Goal: Task Accomplishment & Management: Use online tool/utility

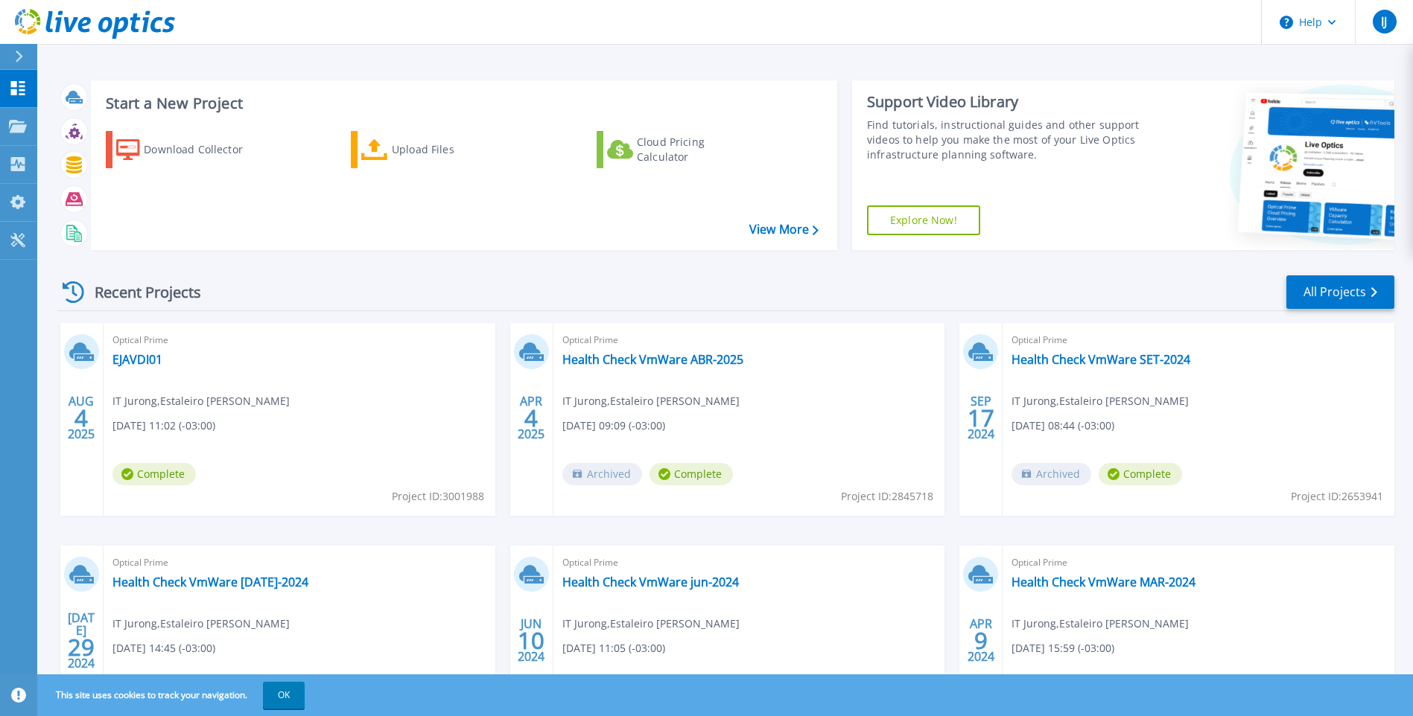
click at [84, 355] on icon at bounding box center [83, 357] width 19 height 7
click at [174, 413] on div "Optical Prime EJAVDI01 IT Jurong , Estaleiro Jurong Aracruz 08/04/2025, 11:02 (…" at bounding box center [300, 419] width 392 height 193
click at [164, 472] on span "Complete" at bounding box center [153, 474] width 83 height 22
drag, startPoint x: 164, startPoint y: 472, endPoint x: 104, endPoint y: 376, distance: 113.4
click at [104, 376] on div "Optical Prime EJAVDI01 IT Jurong , Estaleiro Jurong Aracruz 08/04/2025, 11:02 (…" at bounding box center [300, 419] width 392 height 193
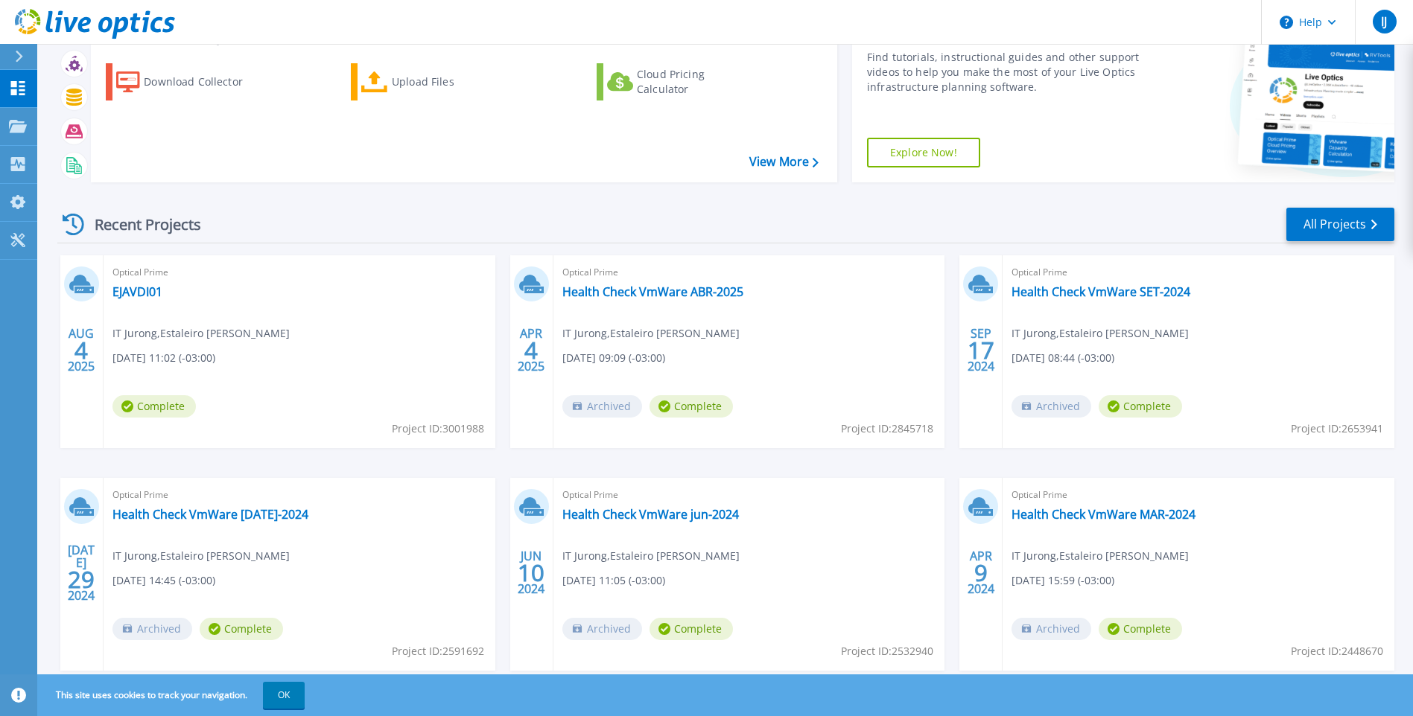
scroll to position [74, 0]
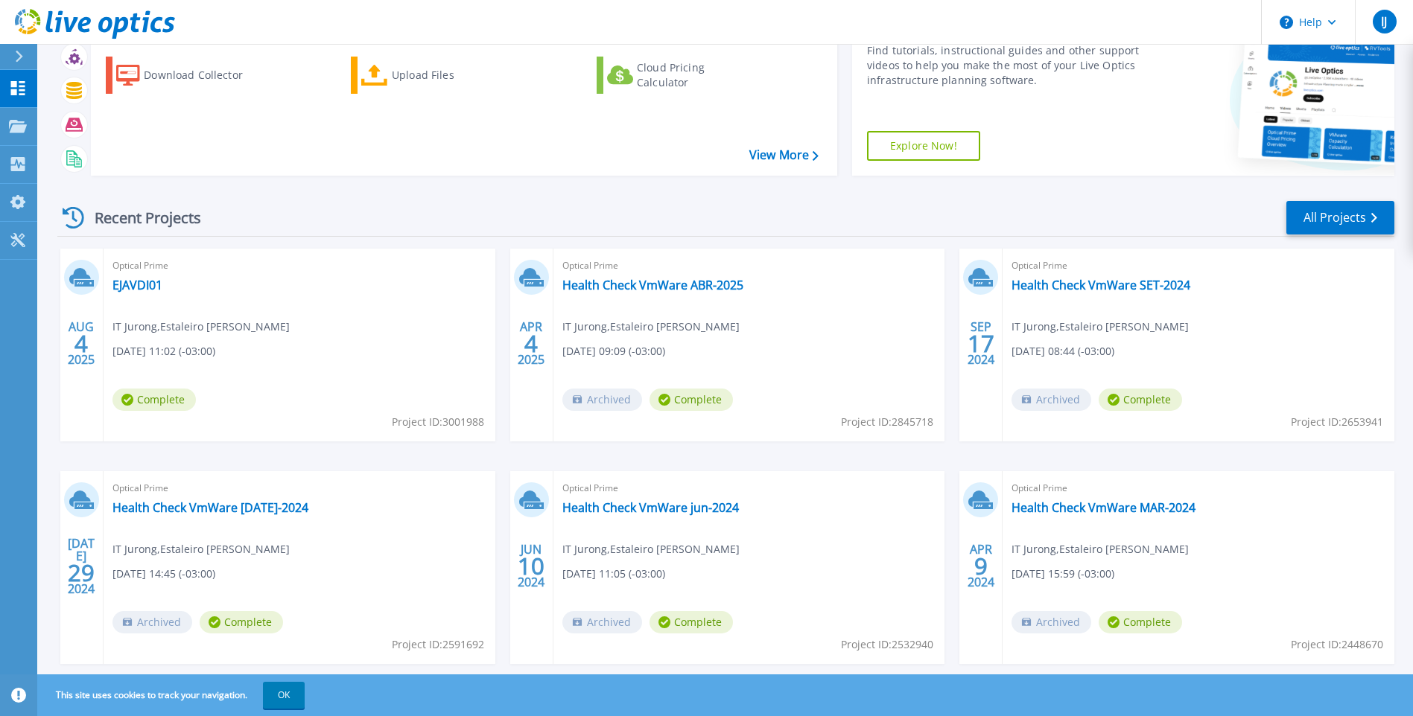
drag, startPoint x: 165, startPoint y: 402, endPoint x: 109, endPoint y: 341, distance: 82.8
click at [109, 341] on div "Optical Prime EJAVDI01 IT Jurong , Estaleiro Jurong Aracruz 08/04/2025, 11:02 (…" at bounding box center [300, 345] width 392 height 193
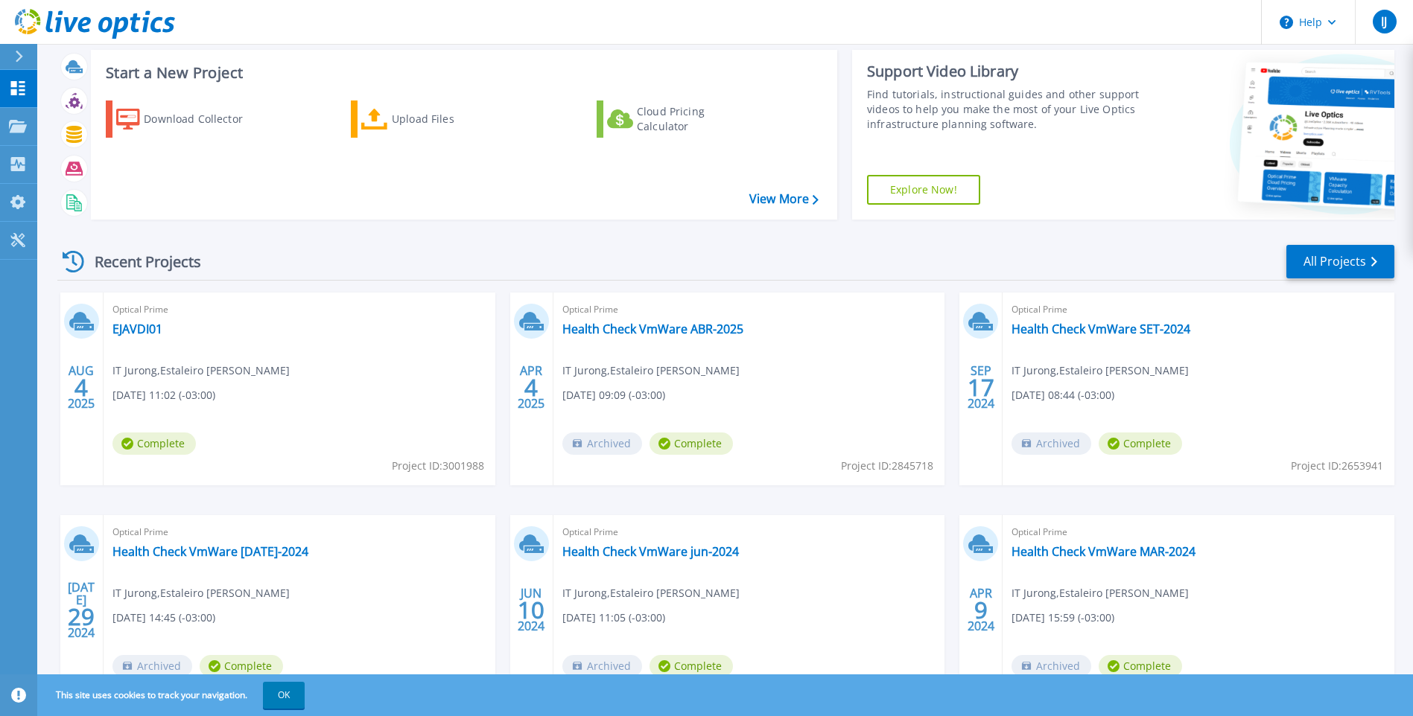
scroll to position [0, 0]
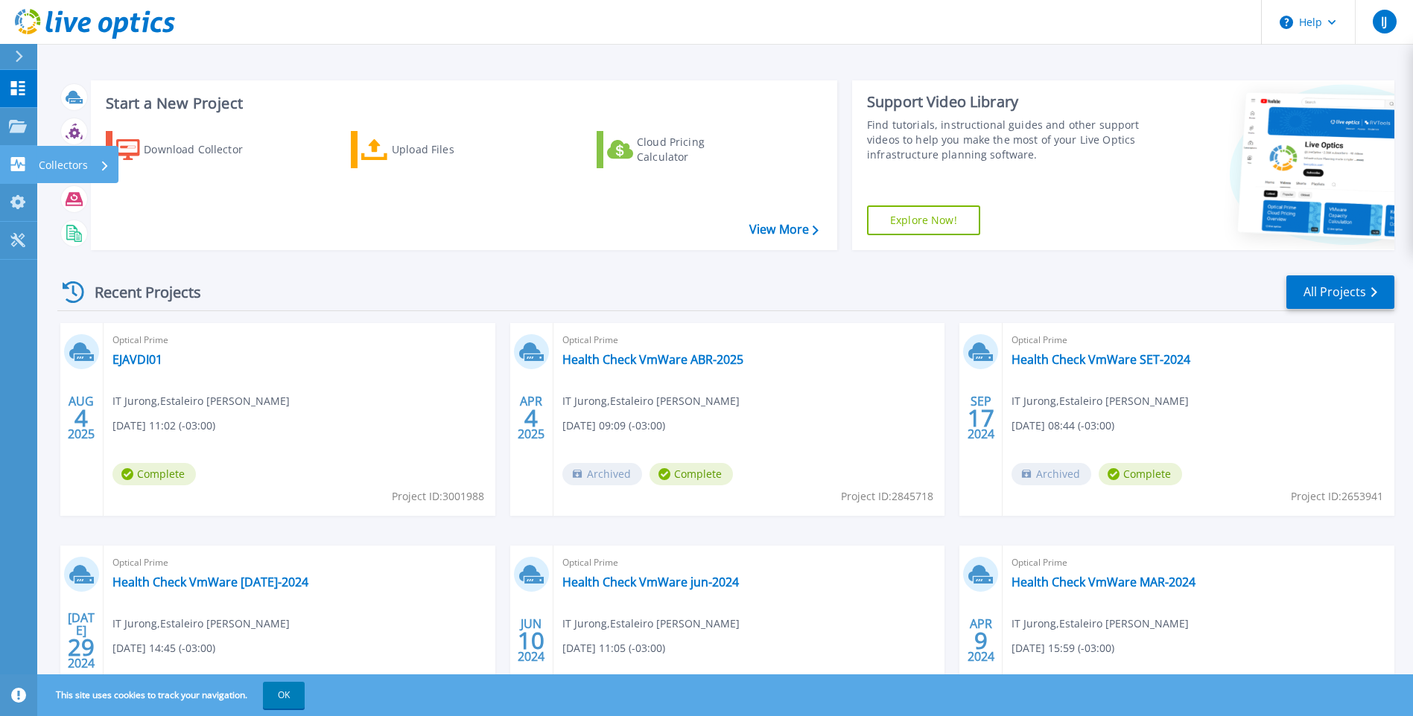
click at [98, 162] on div "Collectors" at bounding box center [74, 165] width 71 height 39
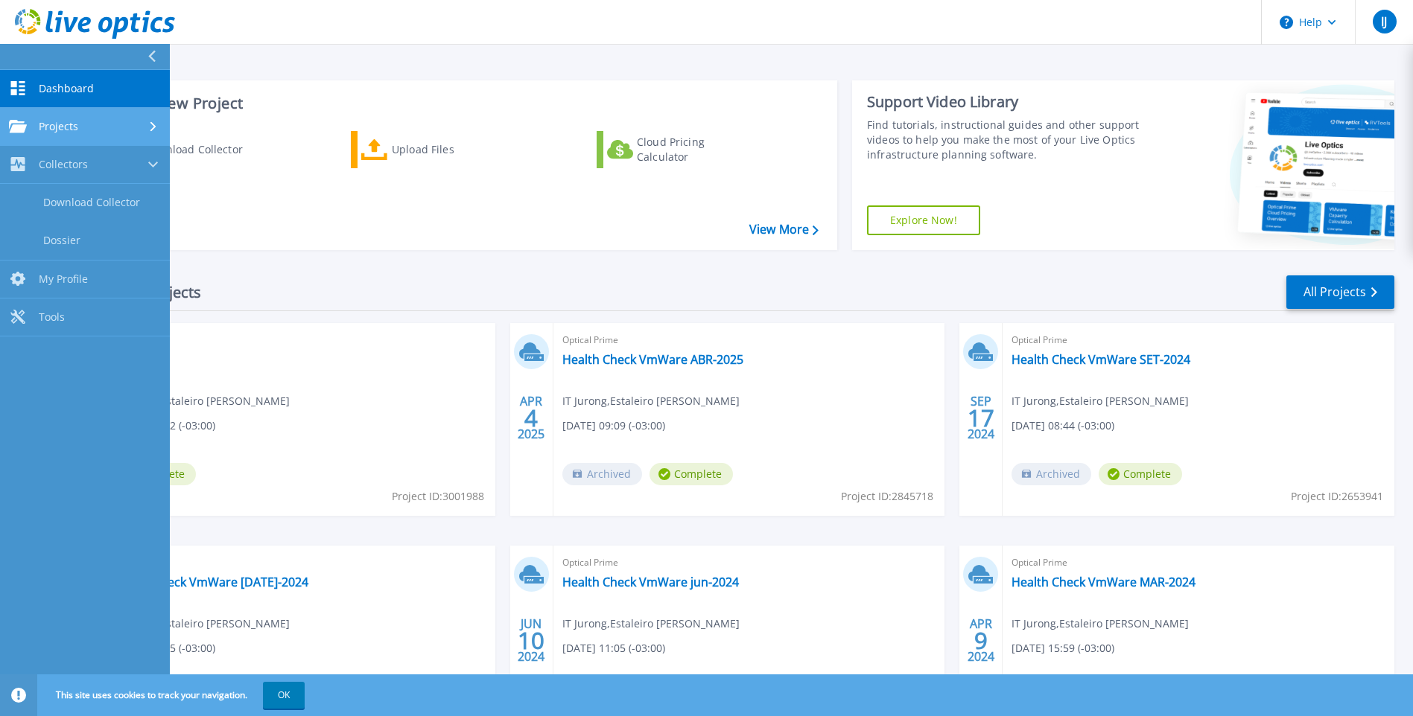
click at [70, 132] on span "Projects" at bounding box center [58, 126] width 39 height 13
click at [73, 129] on span "Projects" at bounding box center [58, 126] width 39 height 13
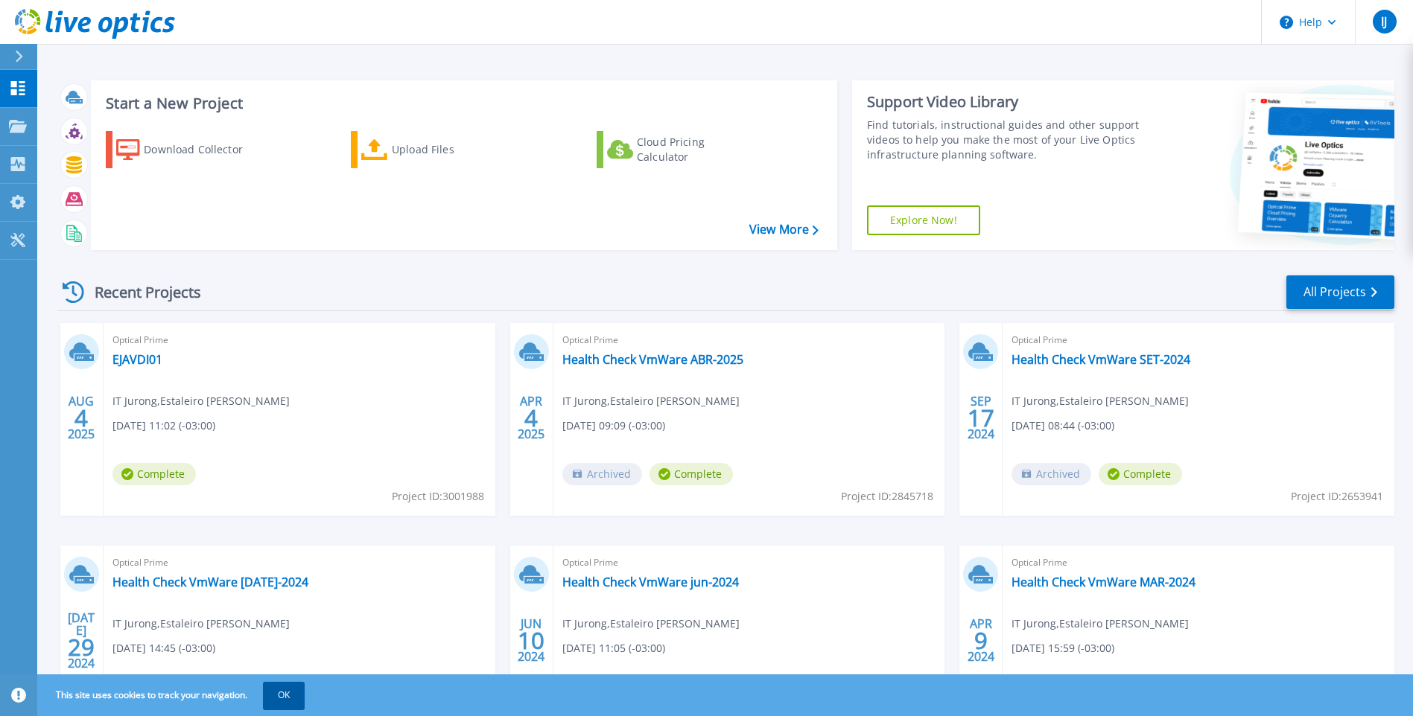
click at [301, 696] on button "OK" at bounding box center [284, 695] width 42 height 27
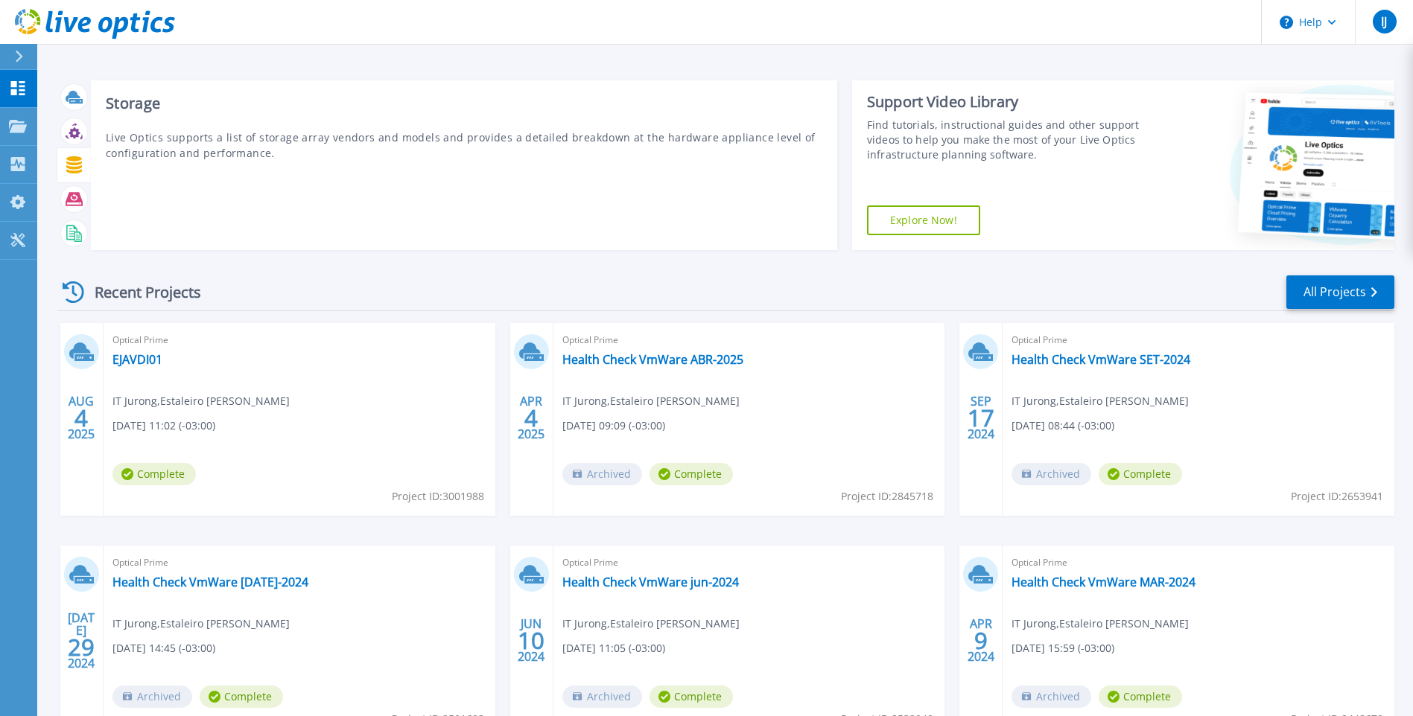
click at [71, 160] on icon at bounding box center [74, 164] width 16 height 17
click at [75, 136] on icon at bounding box center [74, 132] width 11 height 11
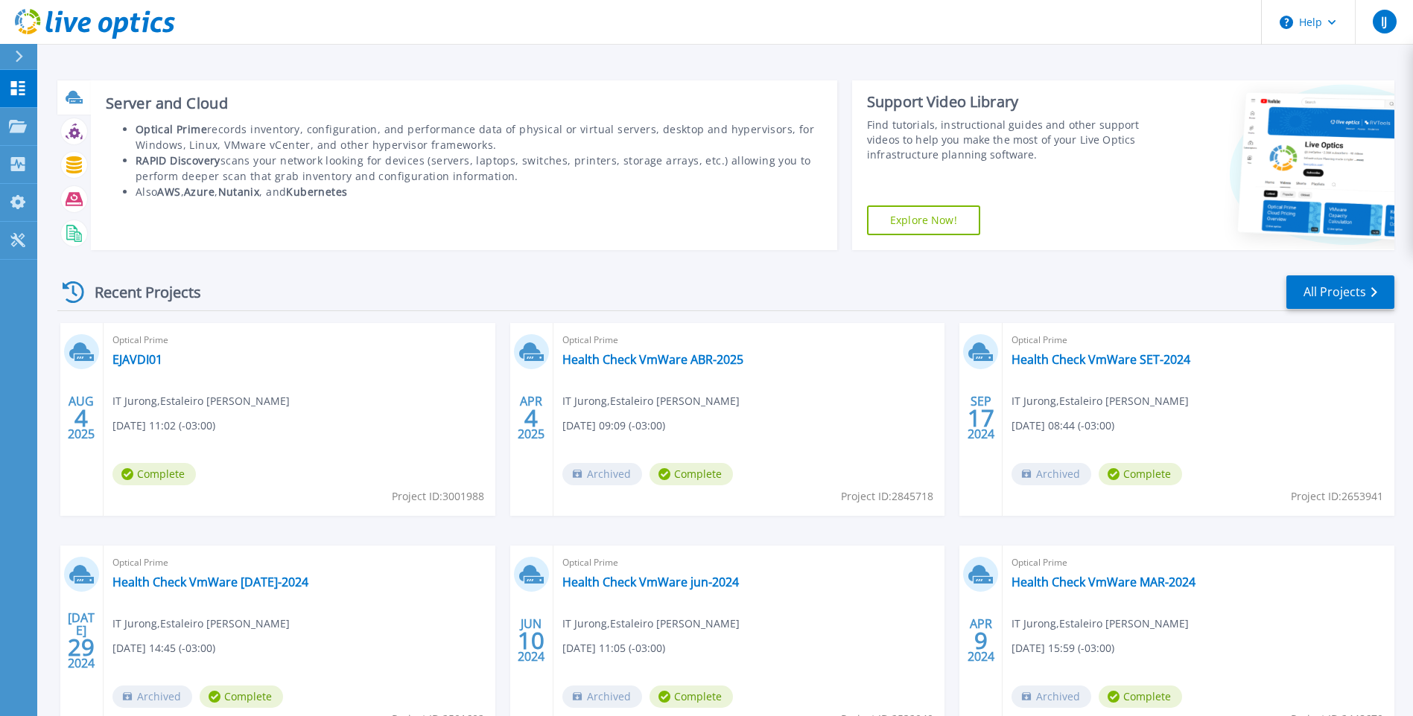
click at [74, 103] on icon at bounding box center [75, 101] width 13 height 4
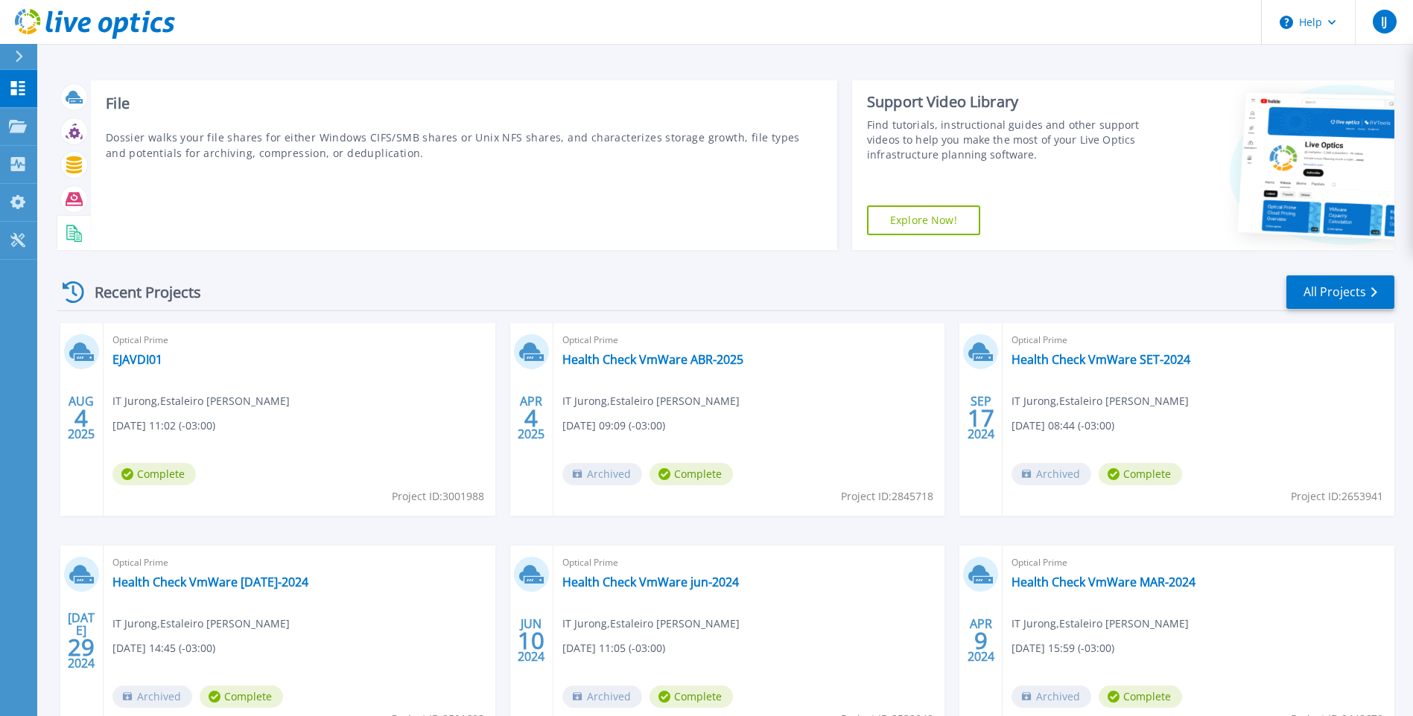
click at [80, 237] on icon at bounding box center [74, 233] width 17 height 17
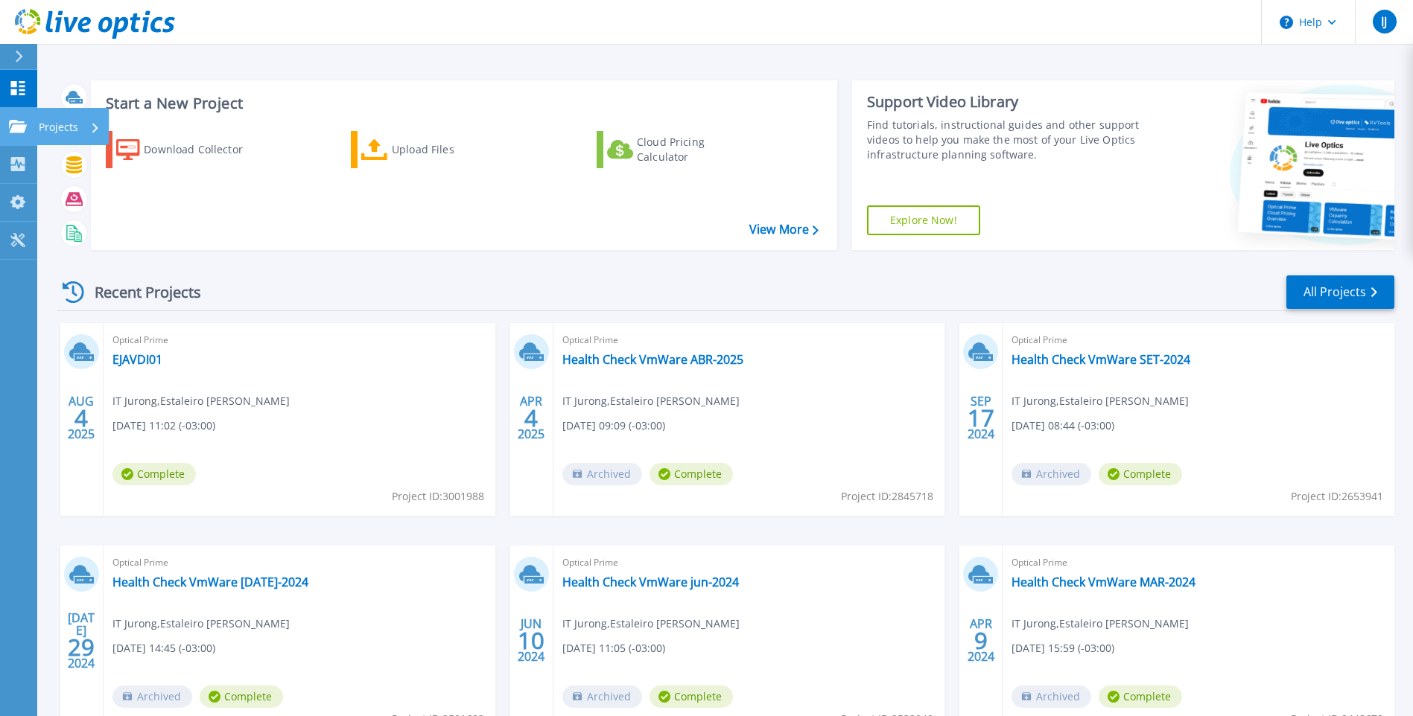
click at [52, 125] on p "Projects" at bounding box center [58, 127] width 39 height 39
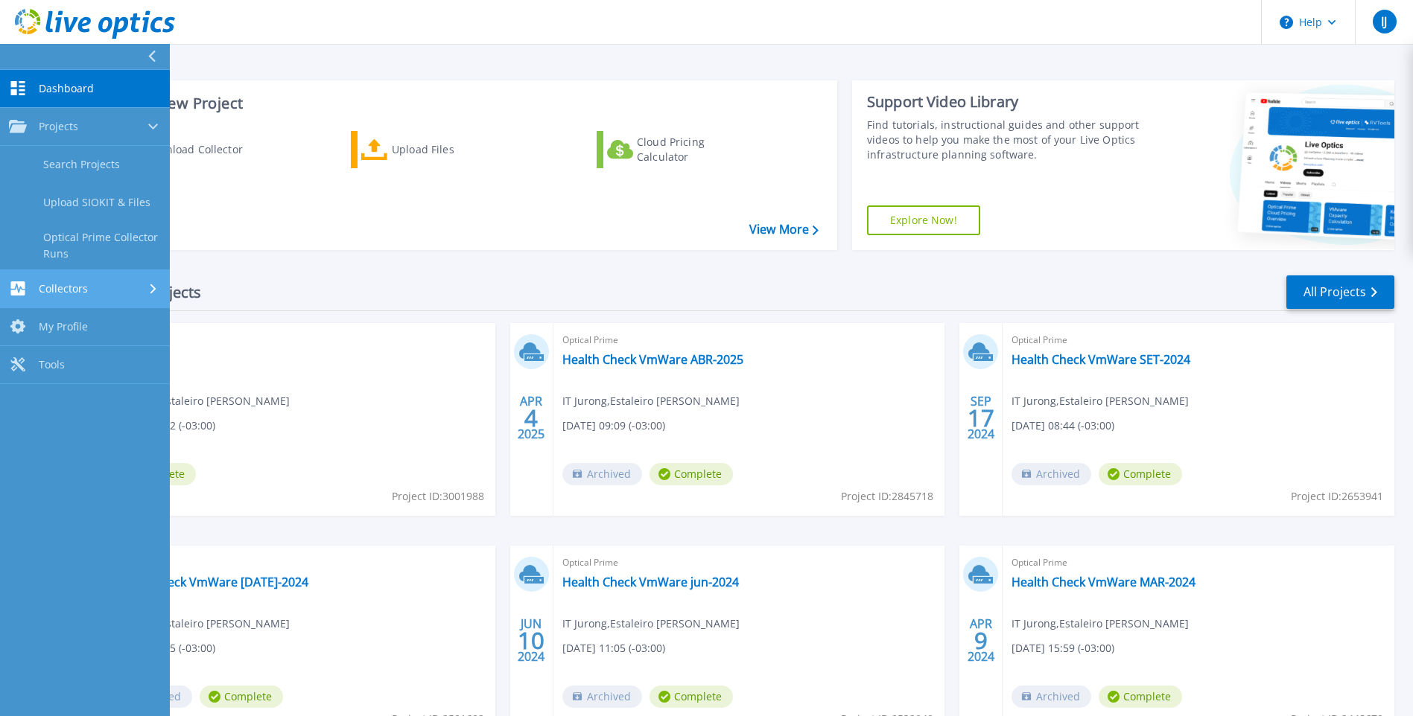
click at [129, 288] on div "Collectors" at bounding box center [85, 288] width 152 height 14
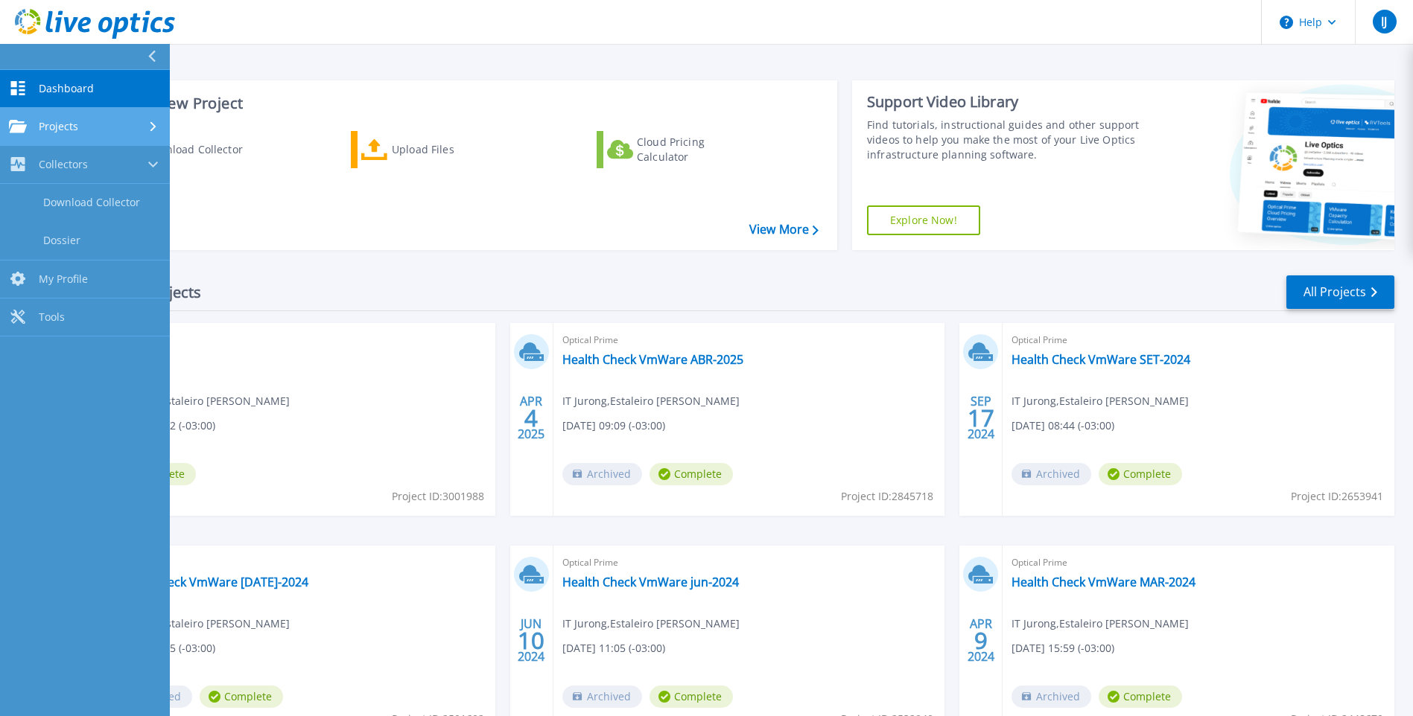
click at [81, 130] on div "Projects" at bounding box center [85, 126] width 152 height 13
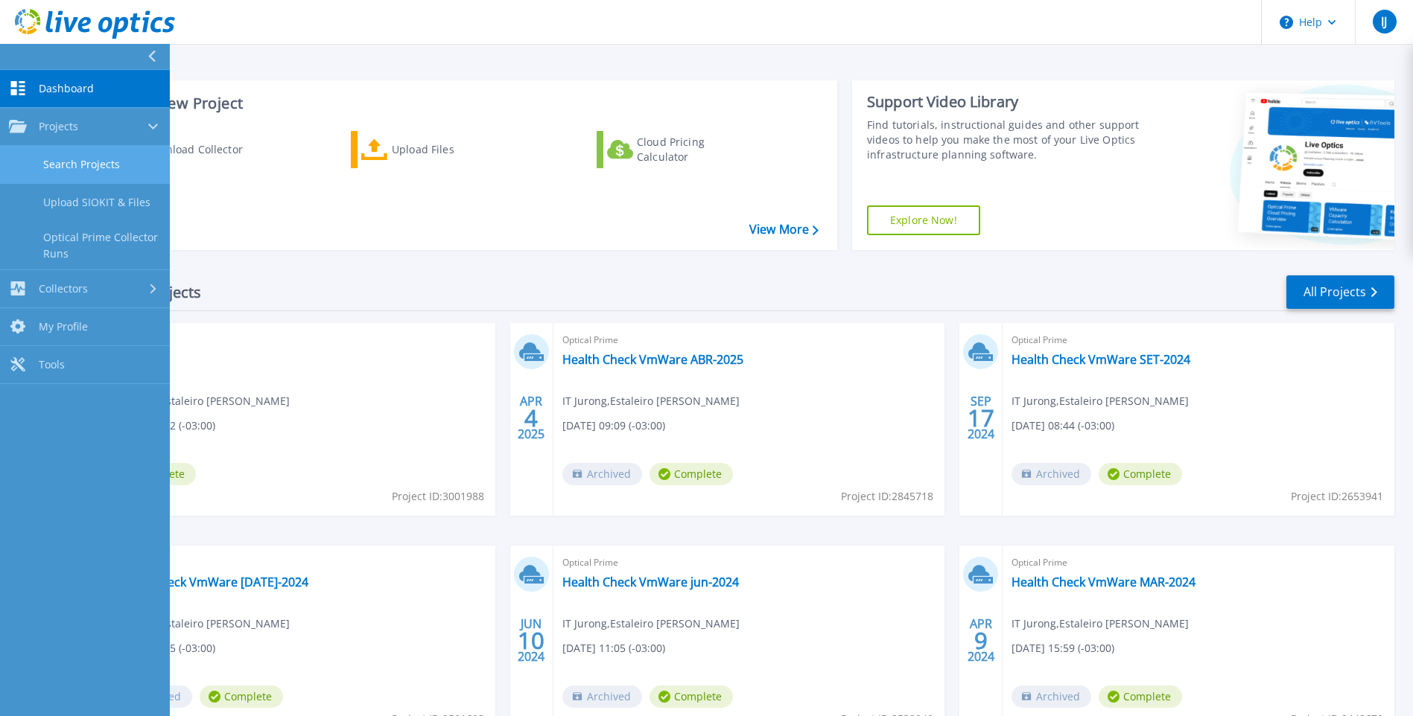
click at [79, 158] on link "Search Projects" at bounding box center [85, 165] width 170 height 38
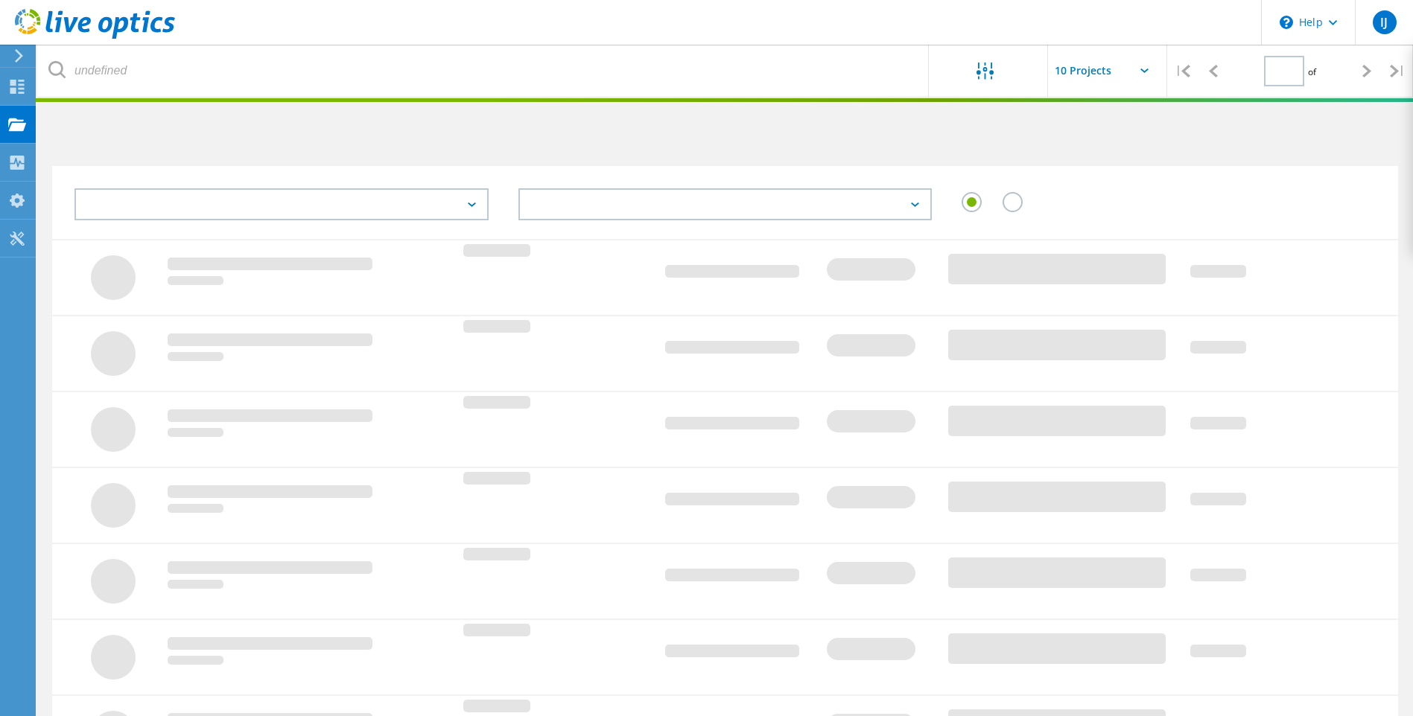
type input "1"
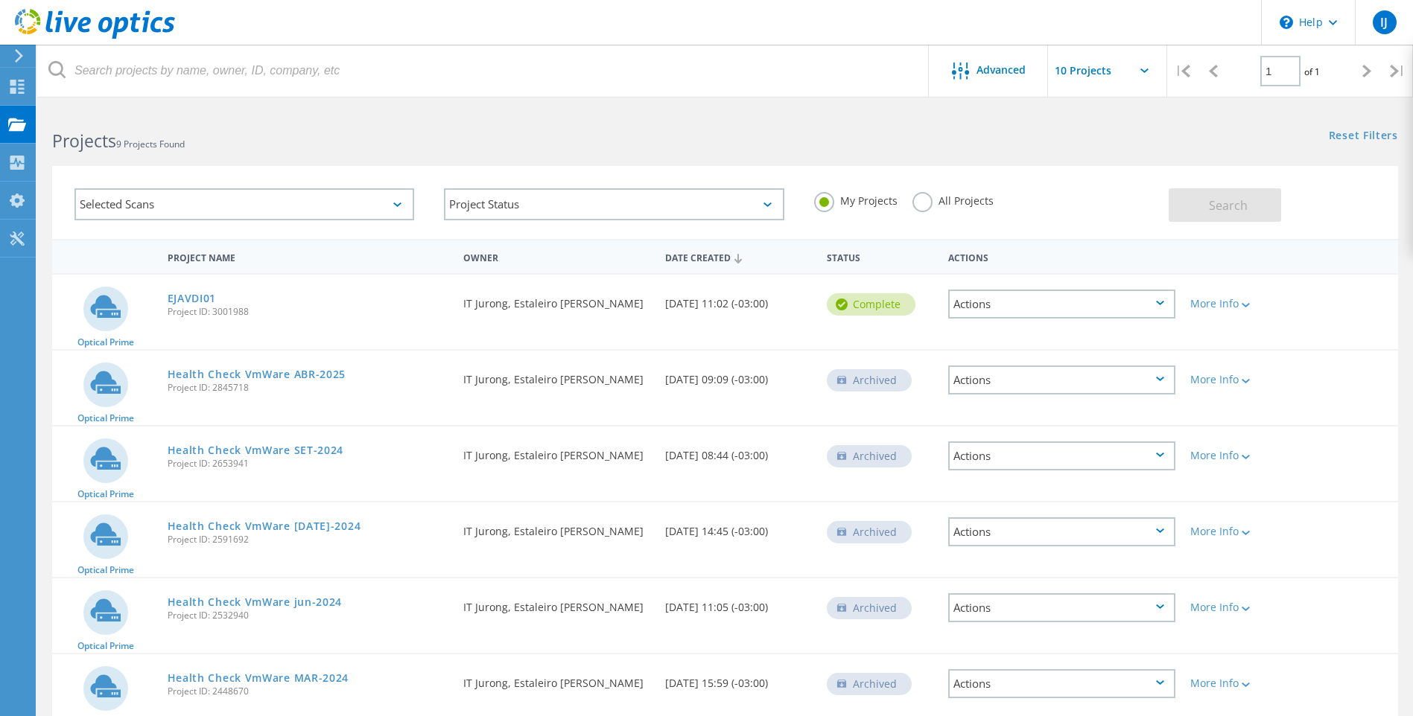
click at [1016, 305] on div "Actions" at bounding box center [1061, 304] width 227 height 29
click at [990, 319] on div "Share" at bounding box center [1061, 316] width 224 height 23
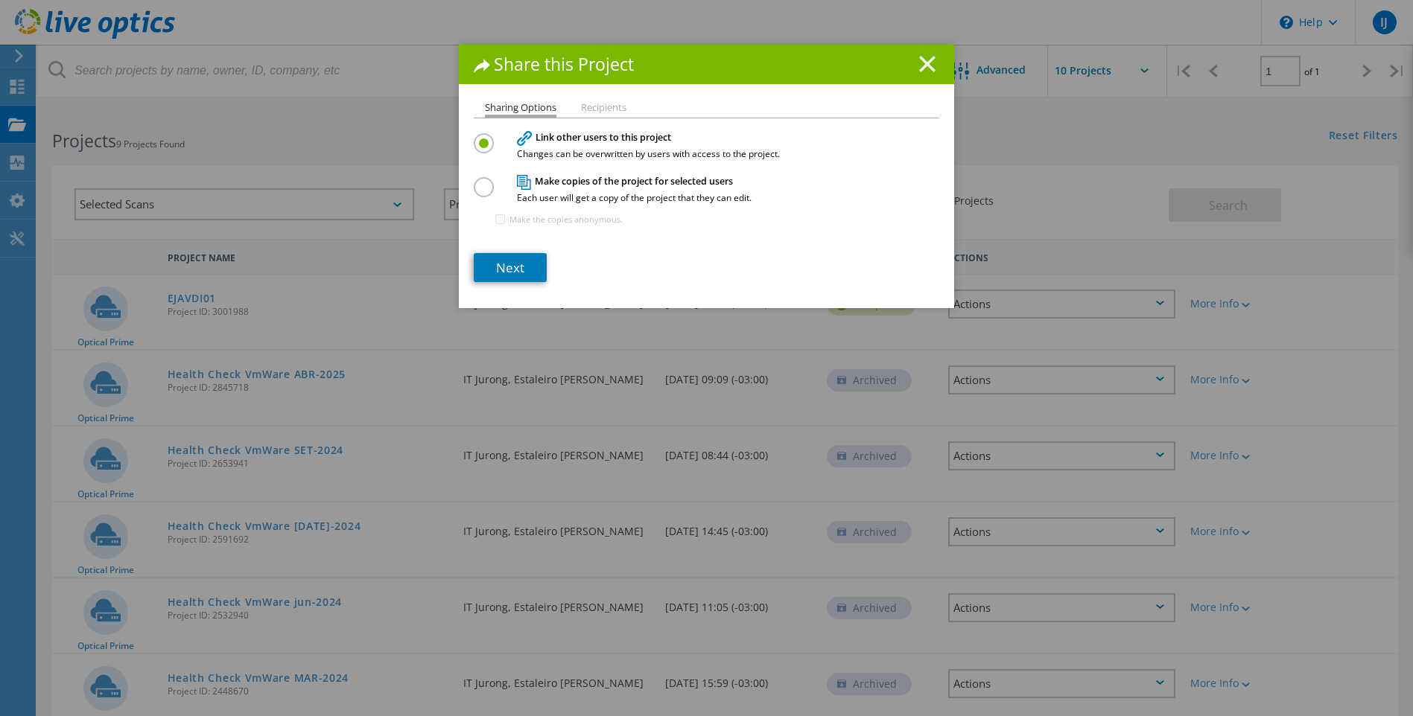
click at [919, 62] on icon at bounding box center [927, 64] width 16 height 16
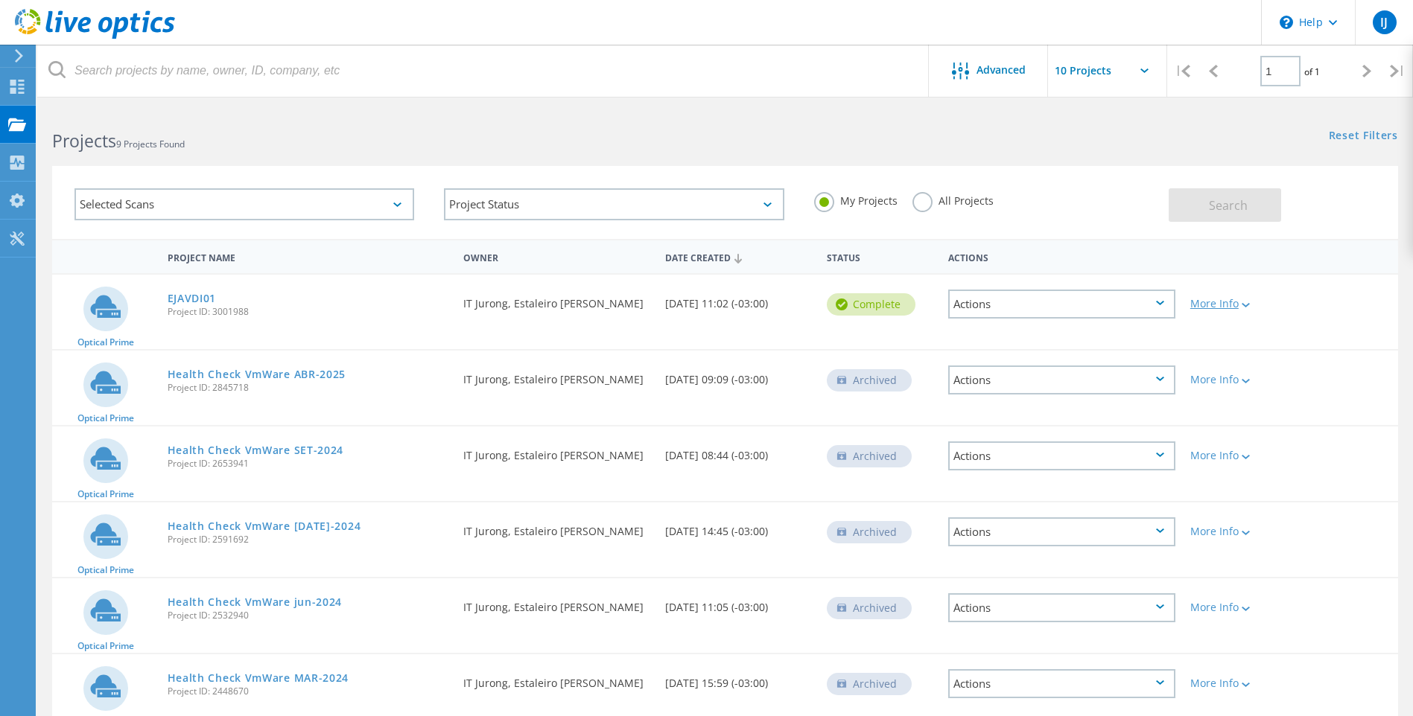
click at [1249, 299] on lo-svg-helper at bounding box center [1243, 304] width 11 height 13
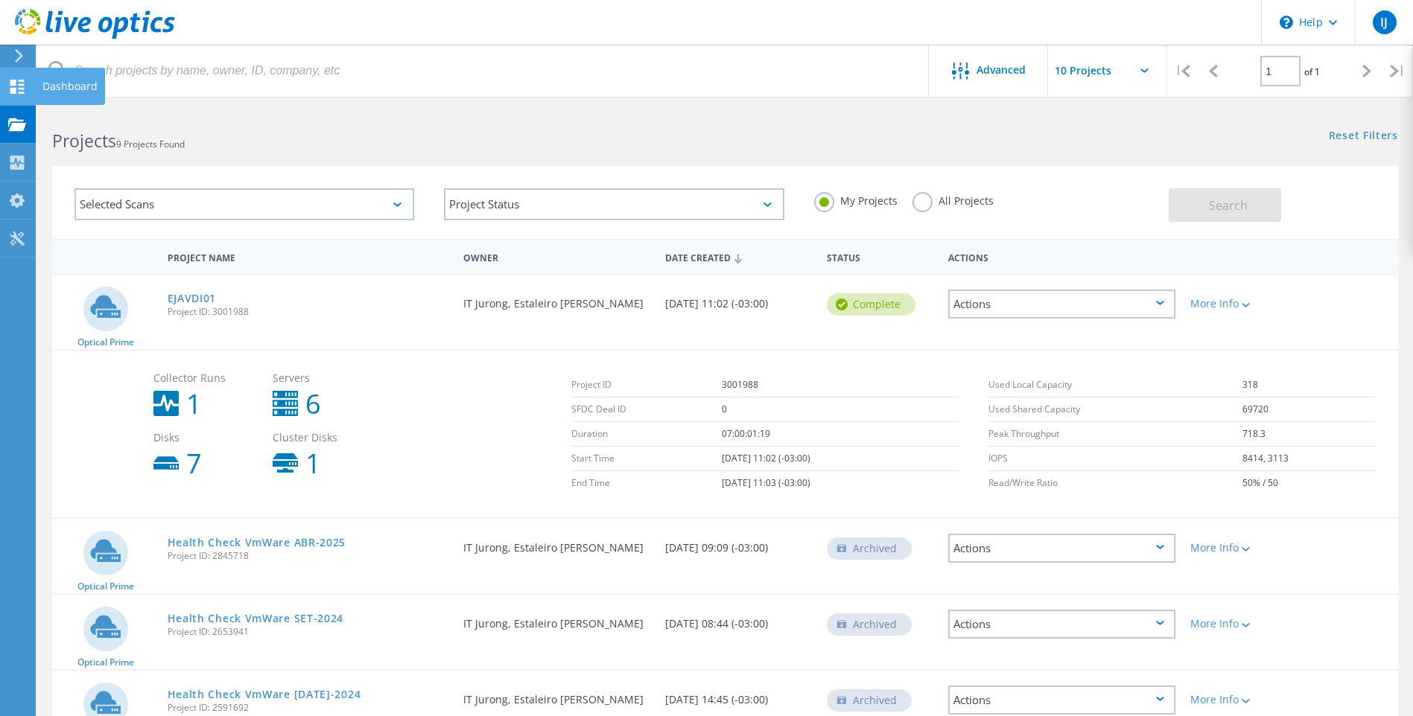
click at [17, 84] on icon at bounding box center [17, 87] width 18 height 14
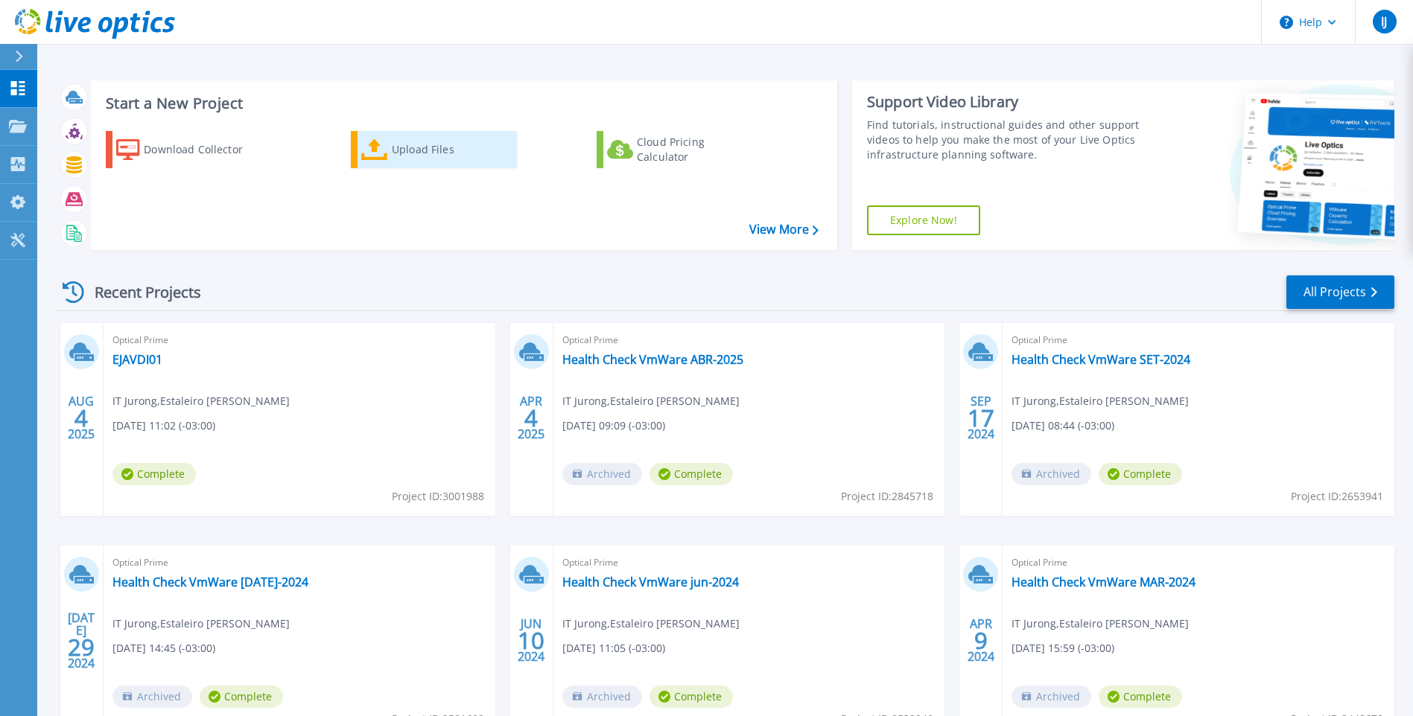
click at [424, 150] on div "Upload Files" at bounding box center [451, 150] width 119 height 30
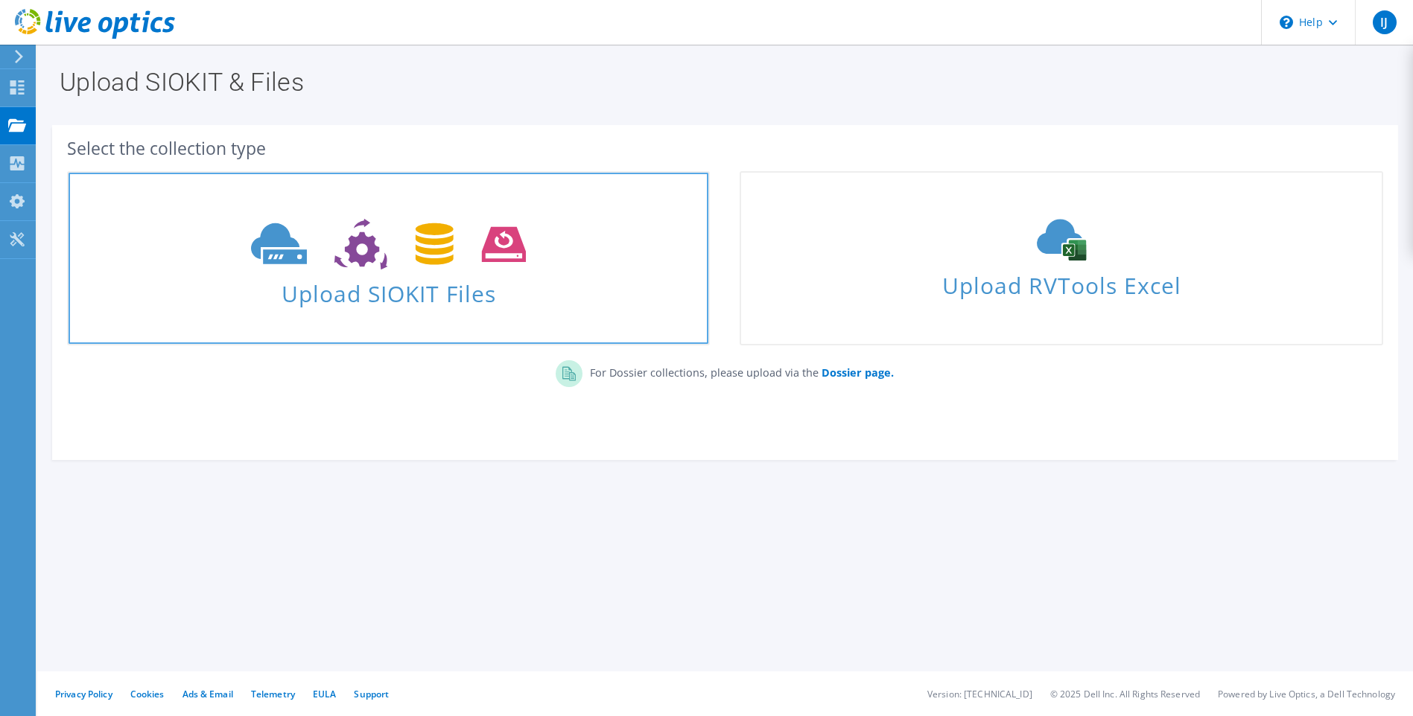
click at [454, 297] on span "Upload SIOKIT Files" at bounding box center [389, 289] width 640 height 32
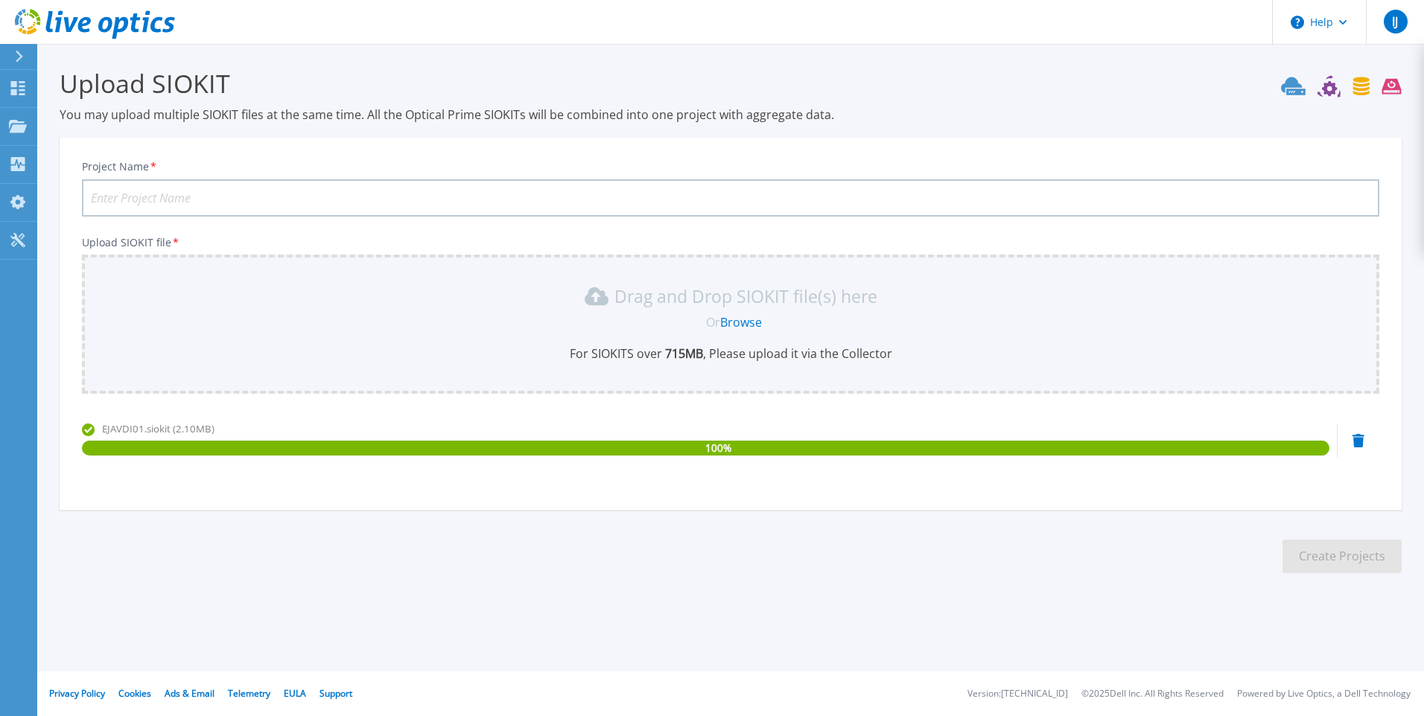
click at [290, 190] on input "Project Name *" at bounding box center [730, 197] width 1297 height 37
type input "S"
type input "JURONG-SEATRIUM"
click at [1336, 560] on button "Create Projects" at bounding box center [1341, 557] width 119 height 34
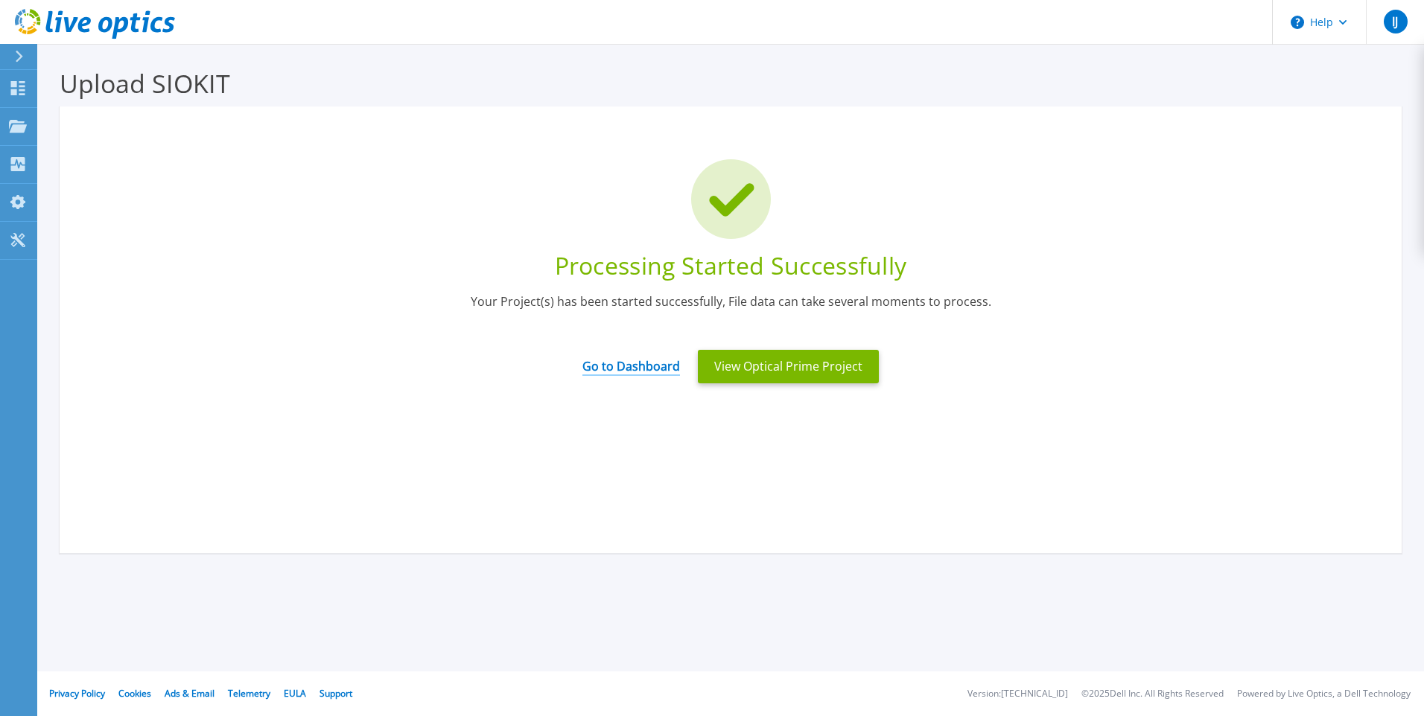
click at [636, 357] on link "Go to Dashboard" at bounding box center [631, 361] width 98 height 29
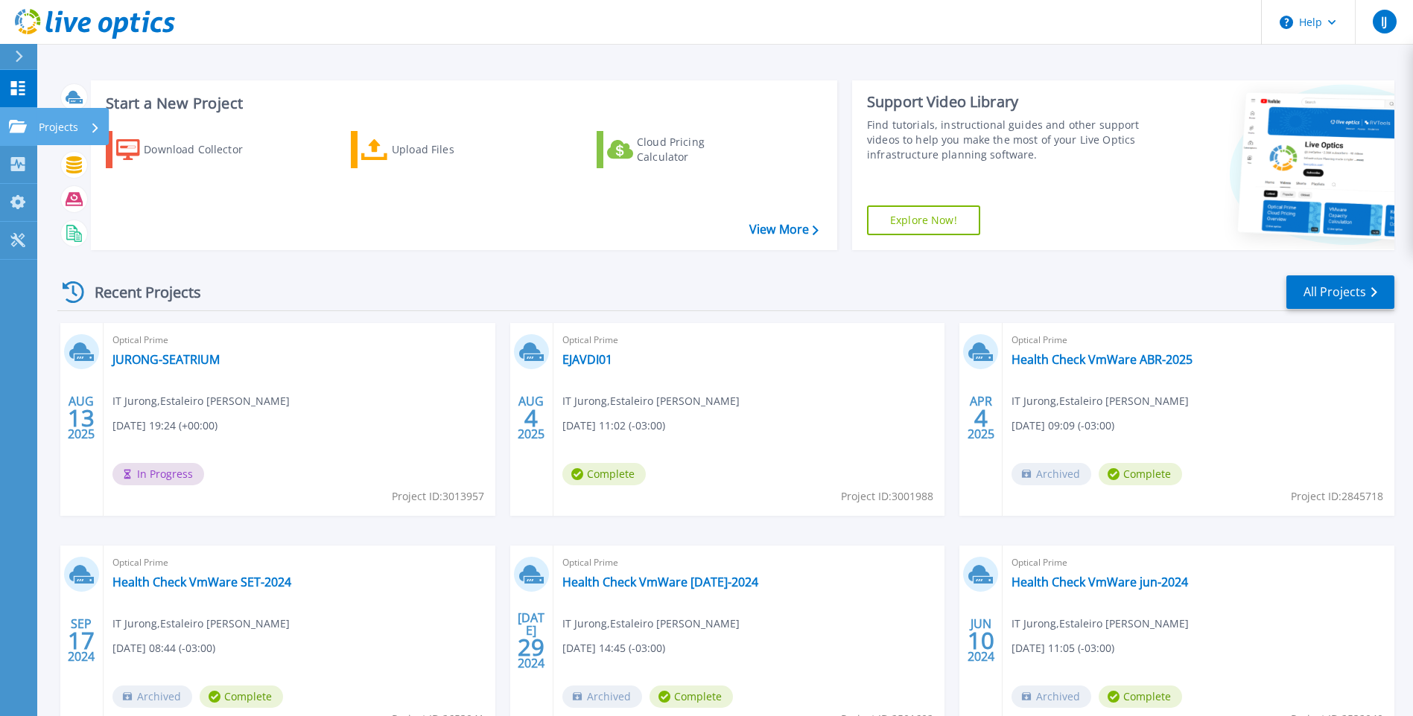
click at [60, 122] on p "Projects" at bounding box center [58, 127] width 39 height 39
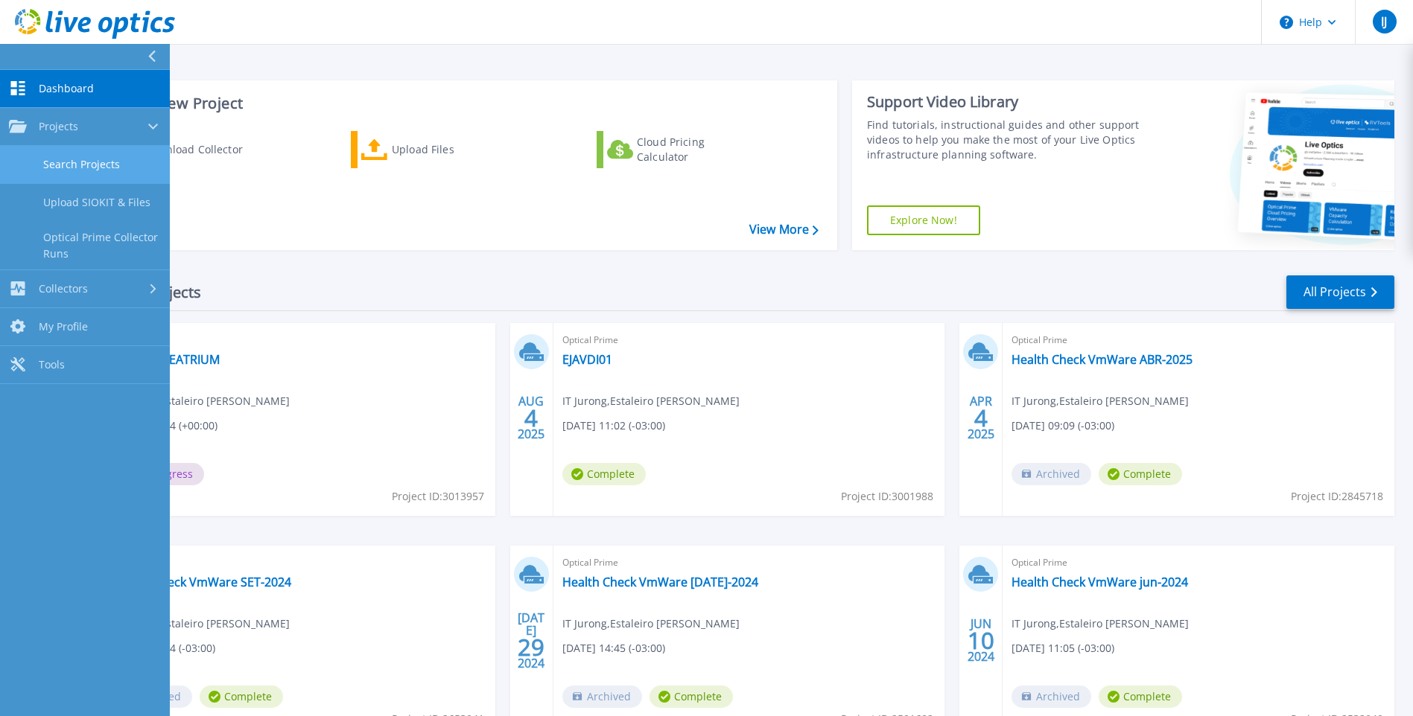
click at [105, 168] on link "Search Projects" at bounding box center [85, 165] width 170 height 38
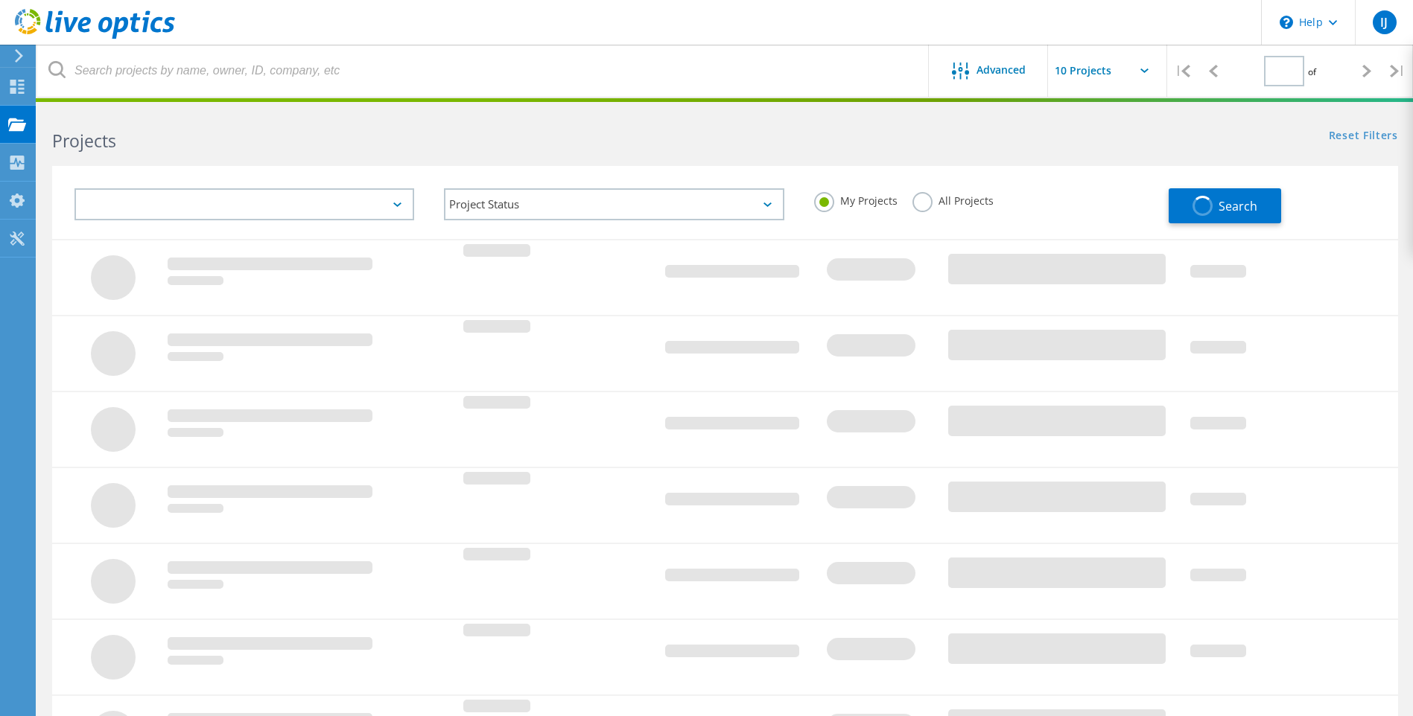
type input "1"
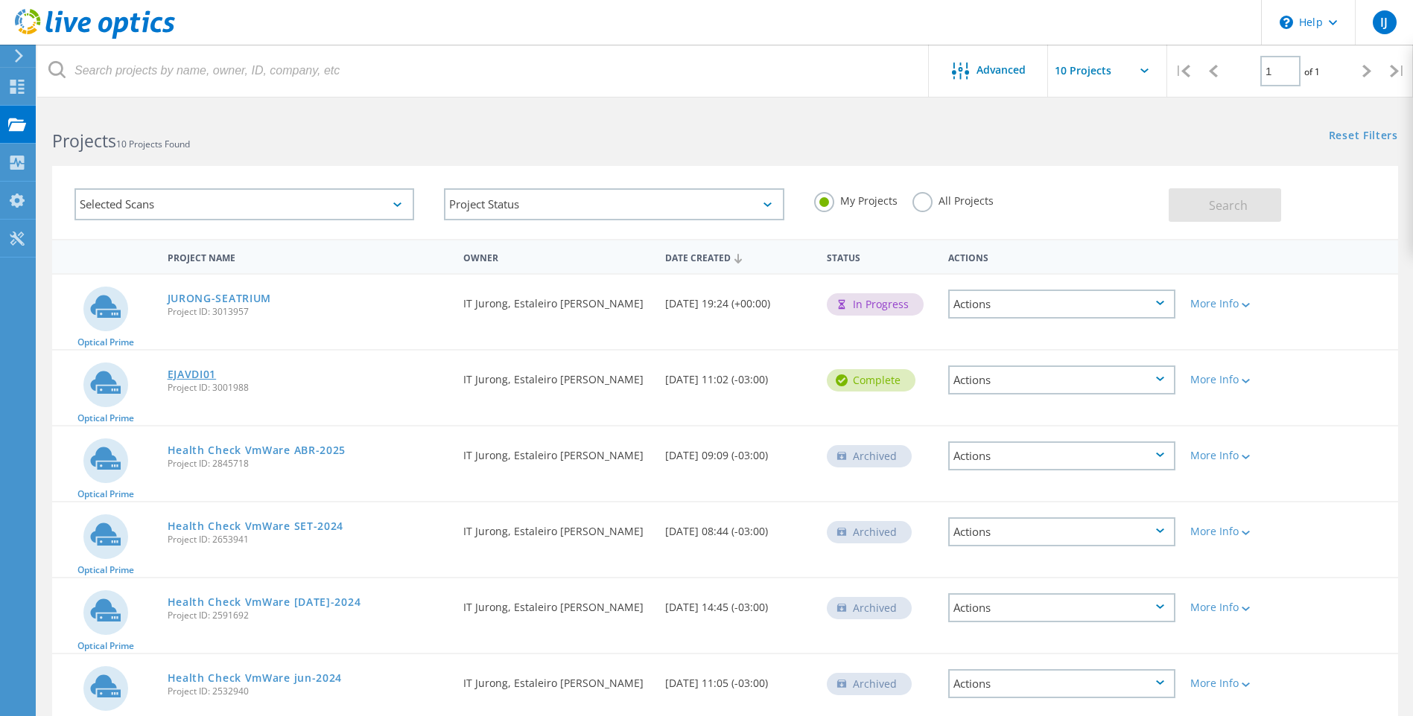
click at [177, 375] on link "EJAVDI01" at bounding box center [192, 374] width 49 height 10
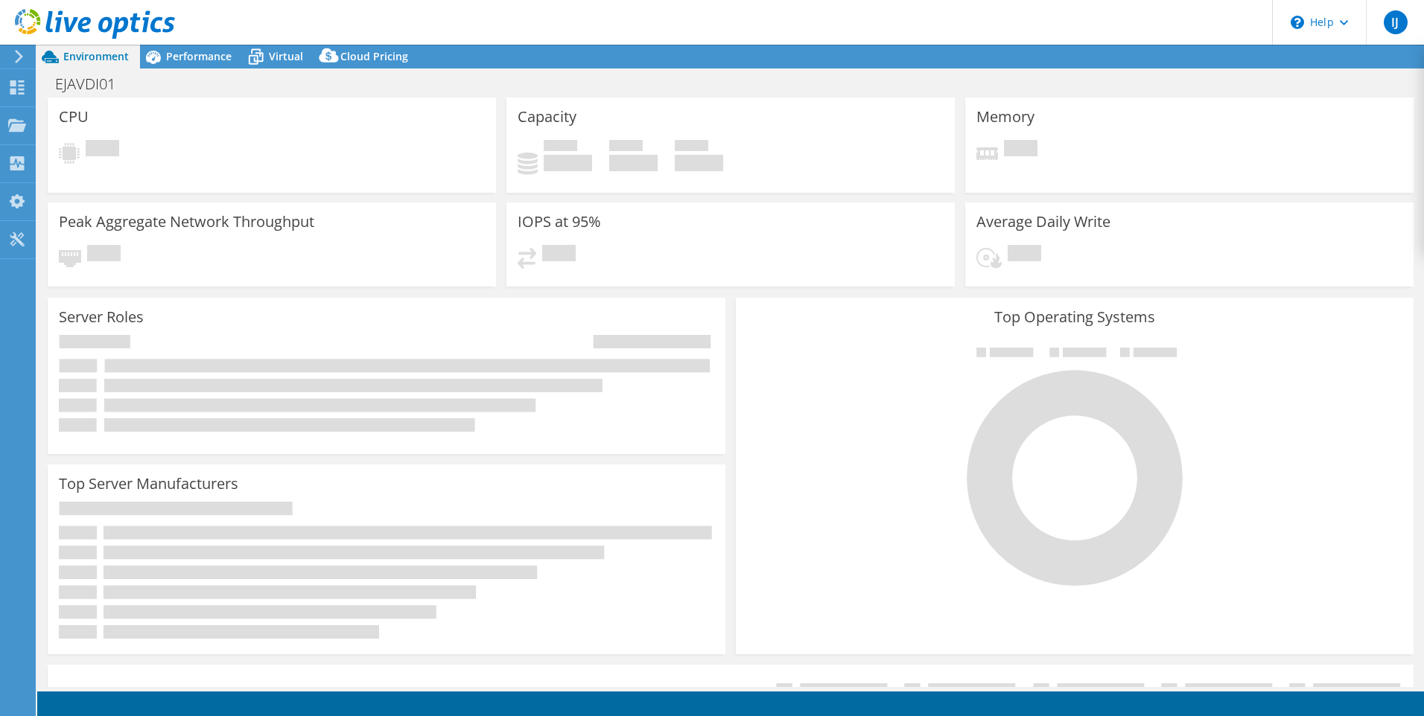
select select "USD"
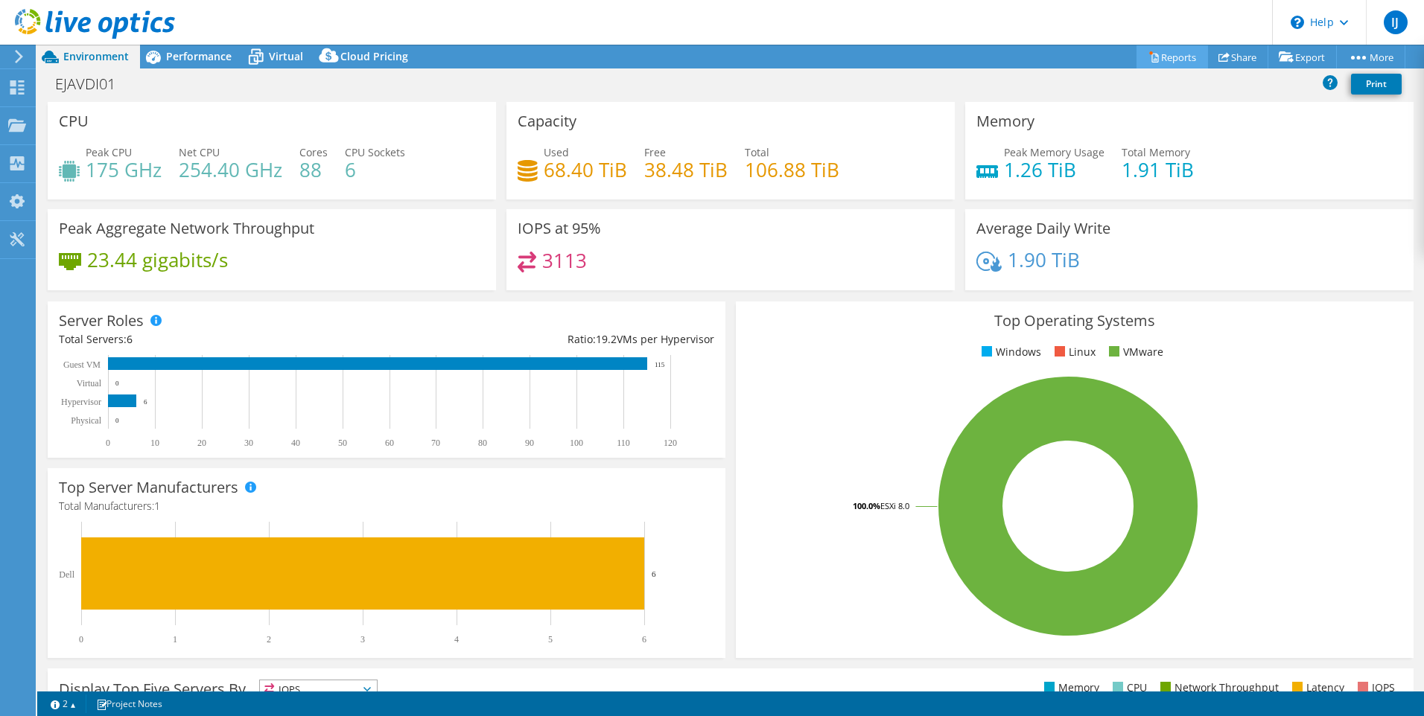
click at [1171, 54] on link "Reports" at bounding box center [1171, 56] width 71 height 23
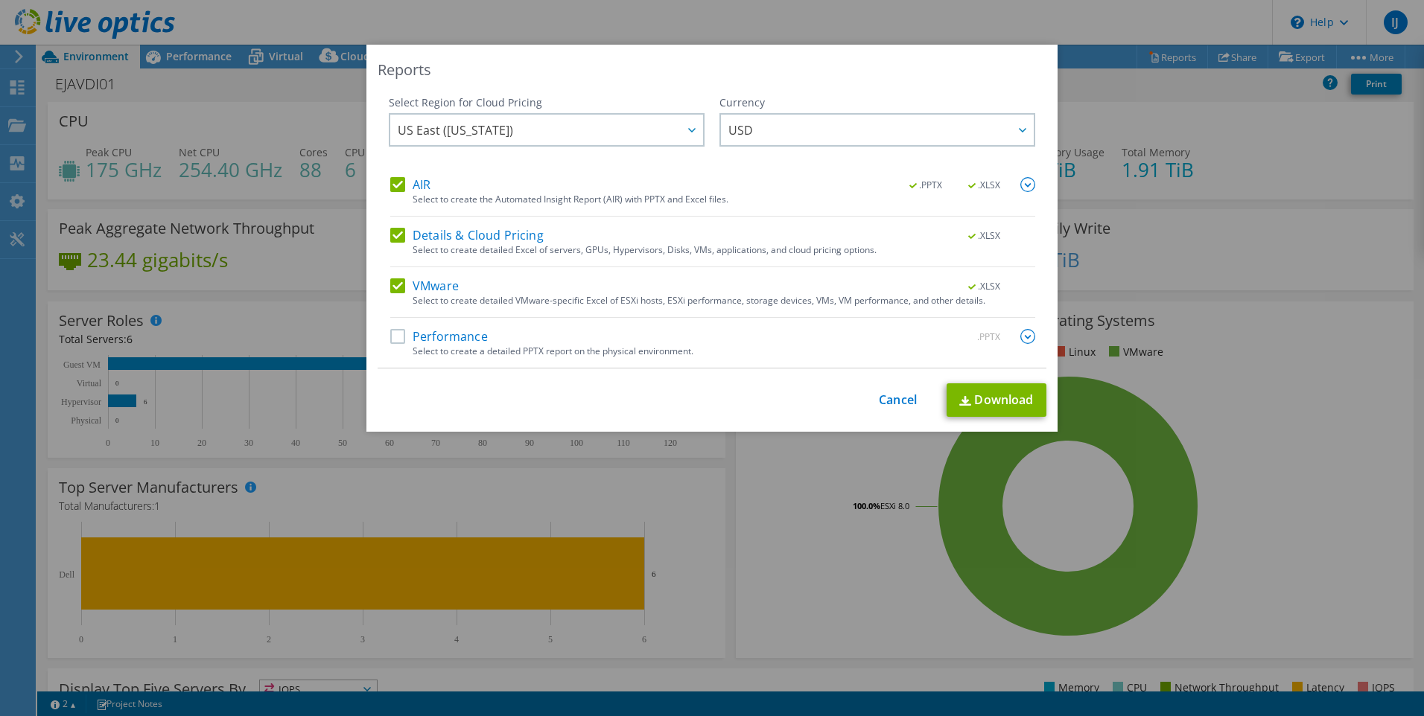
click at [395, 238] on label "Details & Cloud Pricing" at bounding box center [466, 235] width 153 height 15
click at [0, 0] on input "Details & Cloud Pricing" at bounding box center [0, 0] width 0 height 0
click at [392, 191] on label "AIR" at bounding box center [410, 184] width 40 height 15
click at [0, 0] on input "AIR" at bounding box center [0, 0] width 0 height 0
click at [982, 401] on link "Download" at bounding box center [996, 401] width 100 height 34
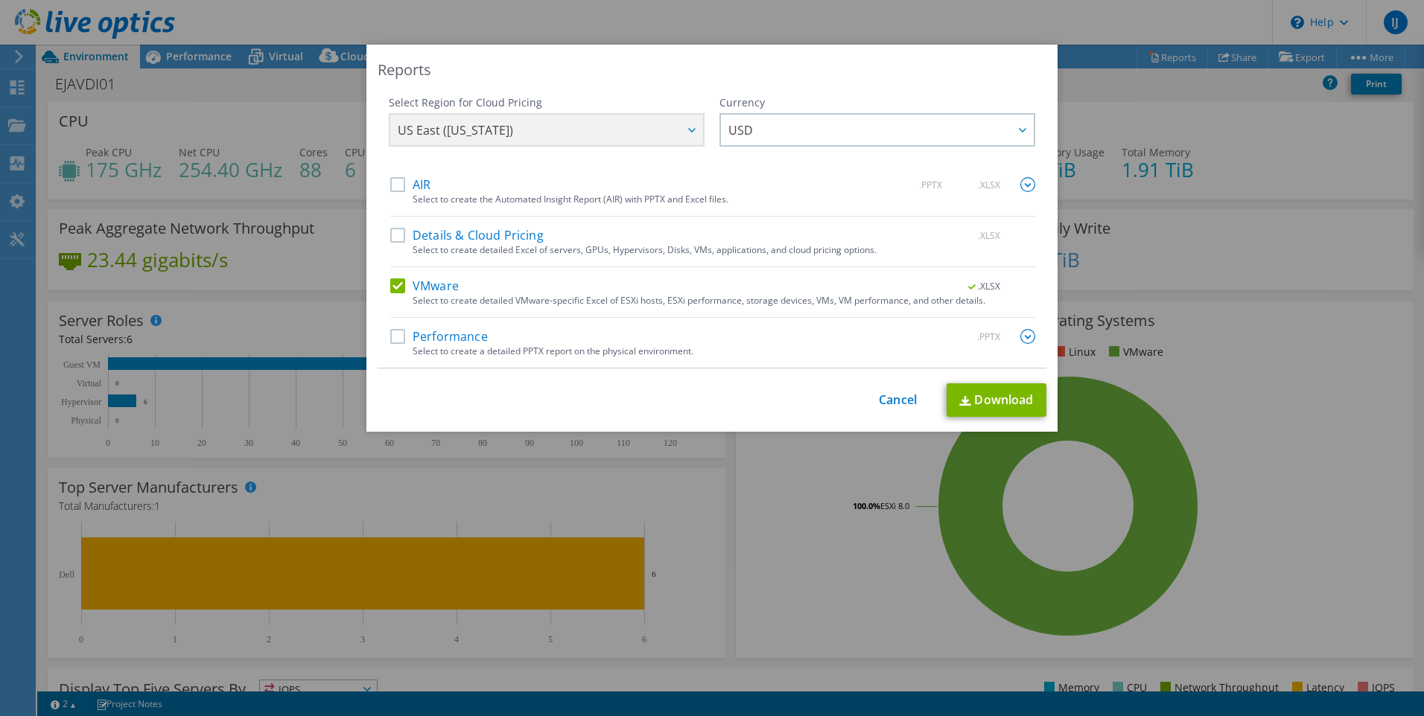
click at [882, 181] on div "AIR .PPTX .XLSX" at bounding box center [712, 185] width 645 height 17
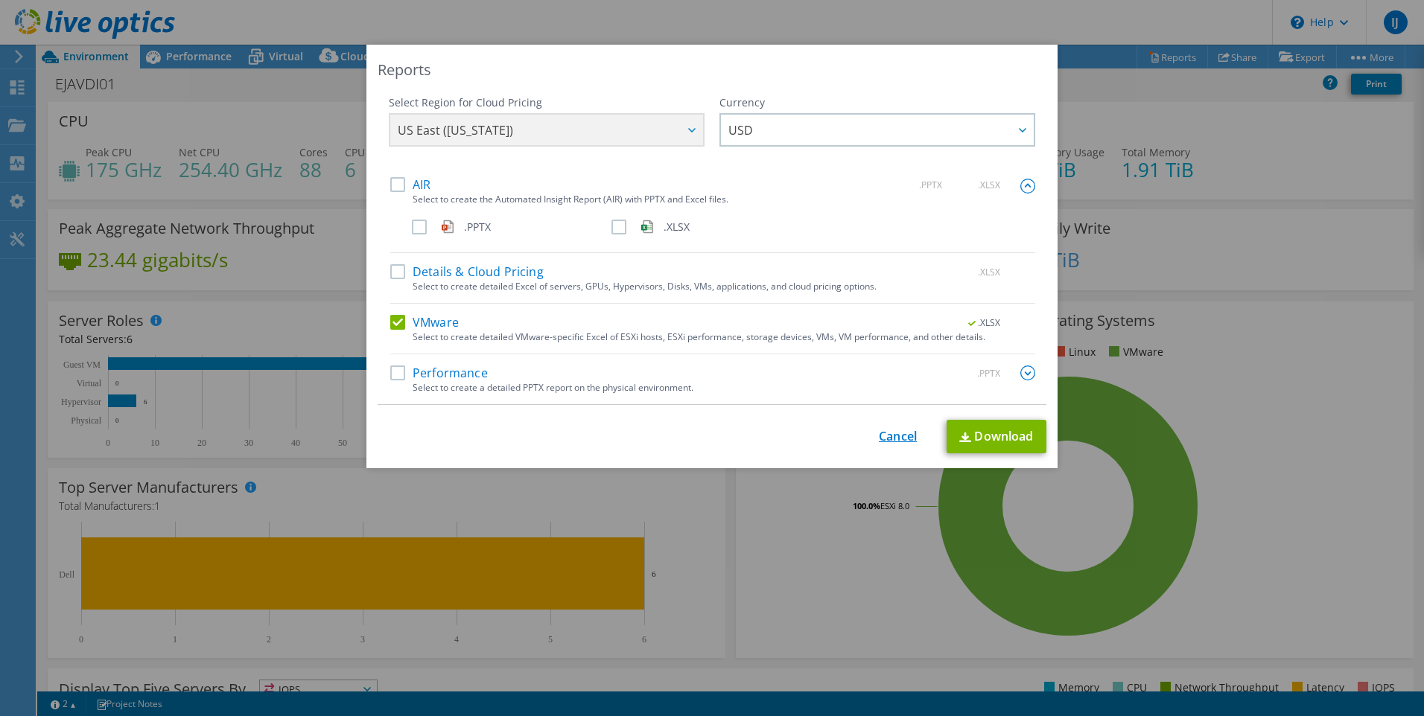
click at [889, 437] on link "Cancel" at bounding box center [898, 437] width 38 height 14
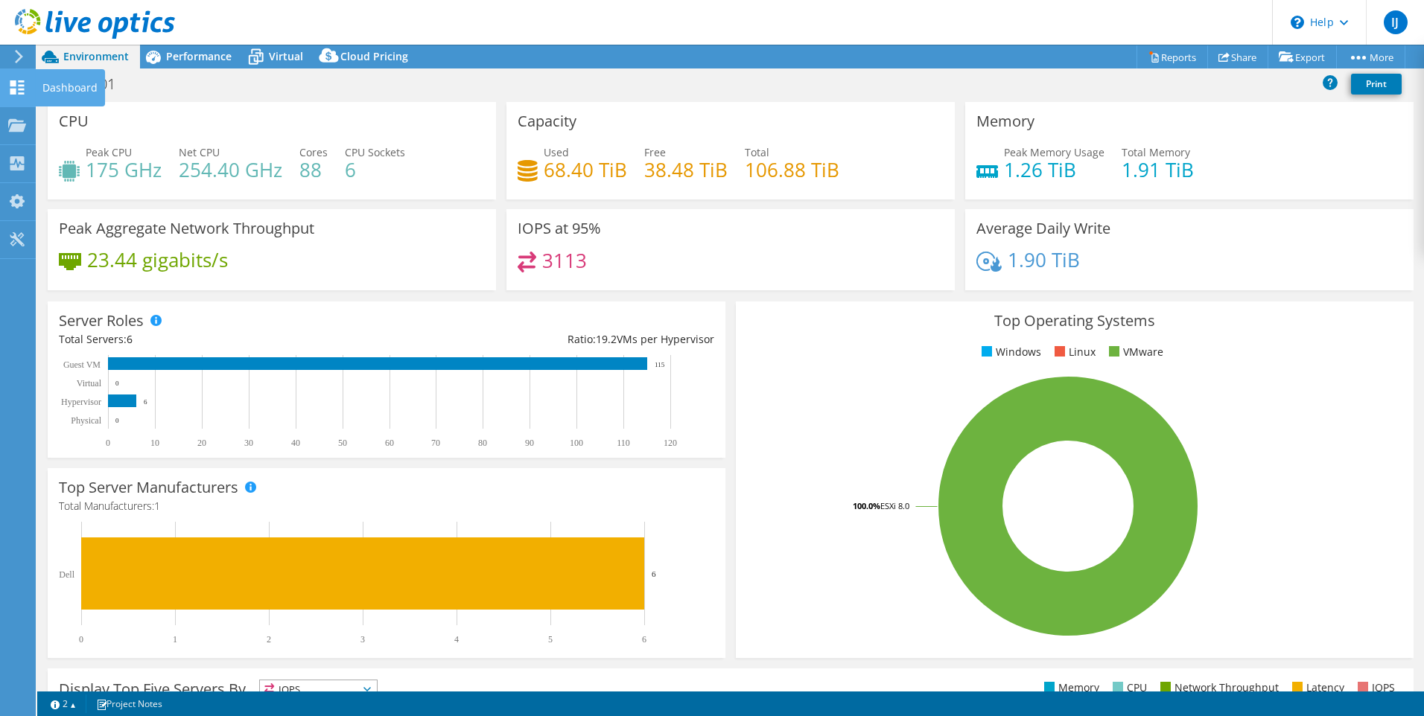
click at [48, 85] on div "Dashboard" at bounding box center [70, 87] width 70 height 37
